Goal: Find specific page/section: Find specific page/section

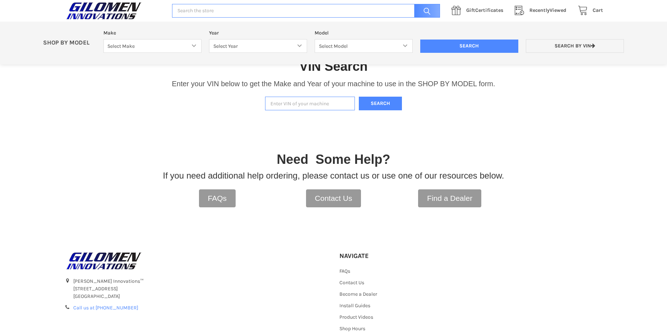
click at [299, 103] on input "Enter VIN of your machine" at bounding box center [310, 104] width 90 height 14
type input "4xarre992m8403178"
click at [359, 97] on button "Search" at bounding box center [380, 104] width 43 height 14
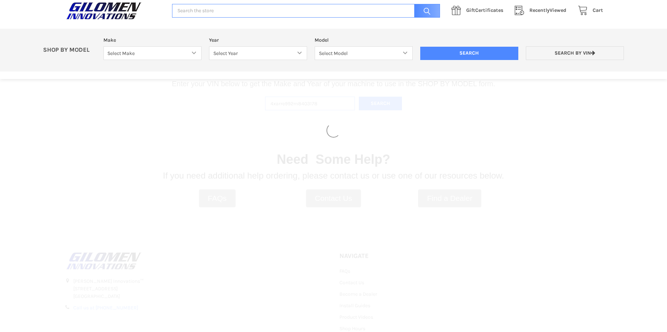
select select "330"
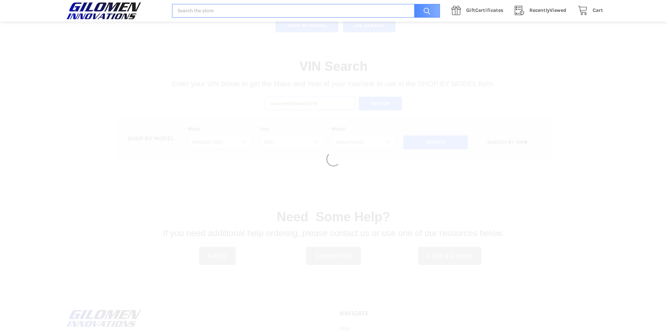
select select "408"
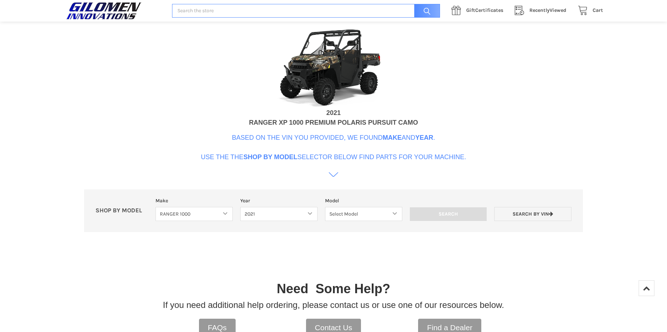
scroll to position [256, 0]
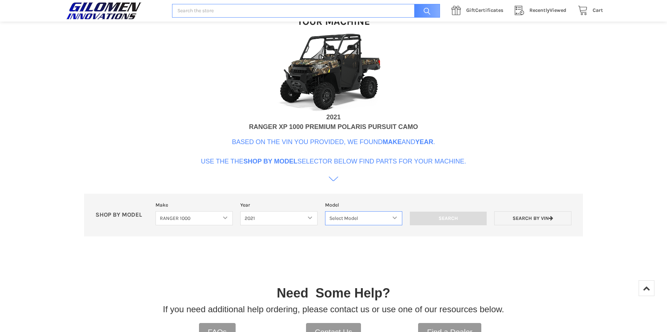
click at [397, 220] on select "Select Model Ranger 1000 Basic 61 HP SOHC Ranger 1000 Crew Basic 61 HP SOHC Ran…" at bounding box center [363, 218] width 77 height 14
select select "411"
click at [325, 211] on select "Select Model Ranger 1000 Basic 61 HP SOHC Ranger 1000 Crew Basic 61 HP SOHC Ran…" at bounding box center [363, 218] width 77 height 14
click at [440, 214] on input "Search" at bounding box center [448, 219] width 77 height 14
